Goal: Task Accomplishment & Management: Complete application form

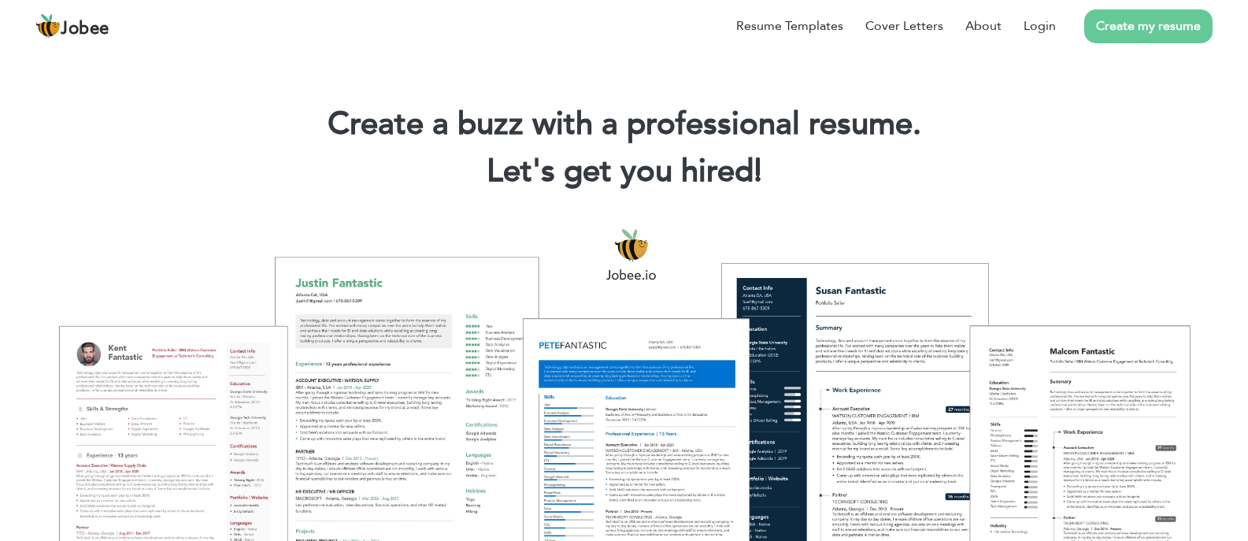
click at [776, 405] on div at bounding box center [624, 421] width 1224 height 433
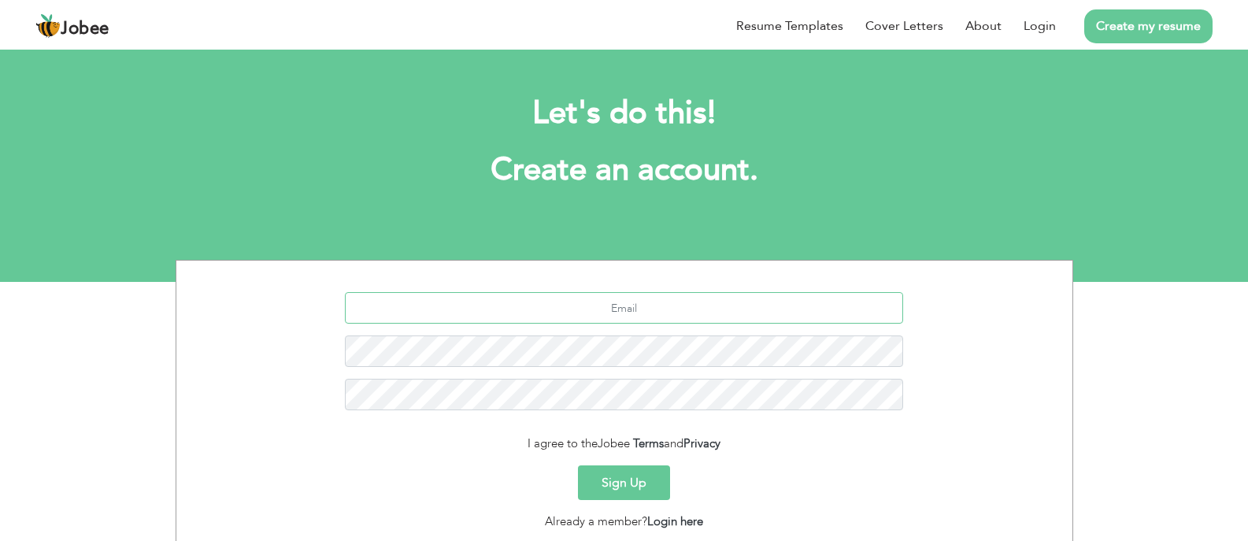
click at [586, 298] on input "text" at bounding box center [624, 307] width 558 height 31
type input "abdullahshahbaz112@outlook.com"
click at [578, 465] on button "Sign Up" at bounding box center [624, 482] width 92 height 35
